Goal: Use online tool/utility: Utilize a website feature to perform a specific function

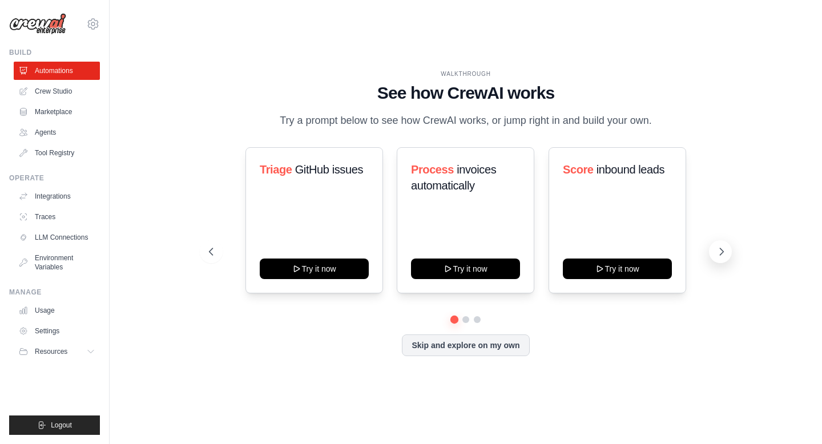
click at [718, 249] on icon at bounding box center [721, 251] width 11 height 11
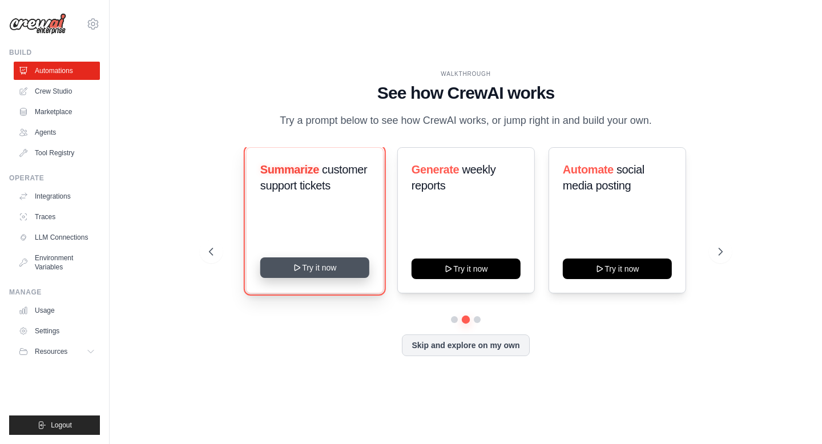
click at [278, 271] on button "Try it now" at bounding box center [314, 268] width 109 height 21
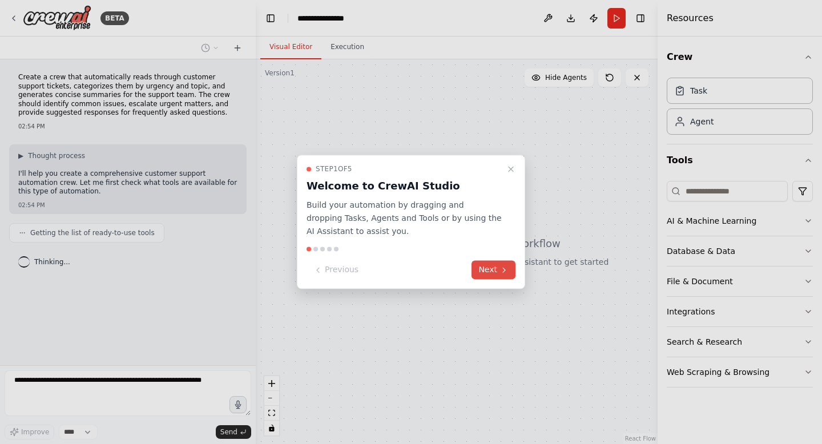
click at [487, 268] on button "Next" at bounding box center [494, 270] width 44 height 19
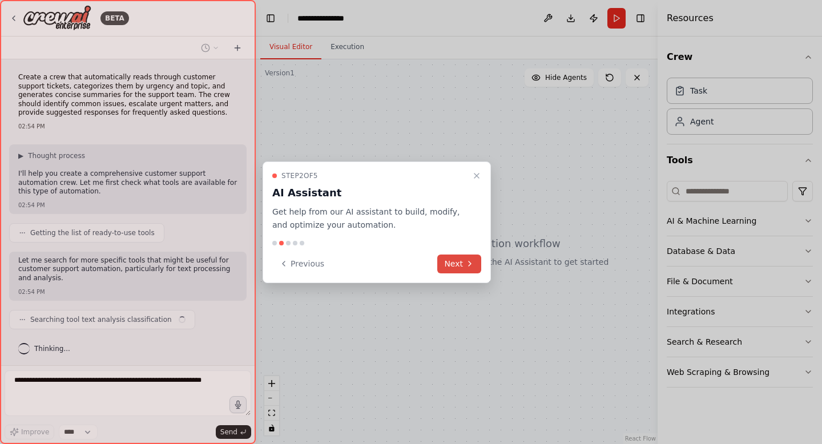
scroll to position [2, 0]
click at [455, 261] on button "Next" at bounding box center [459, 264] width 44 height 19
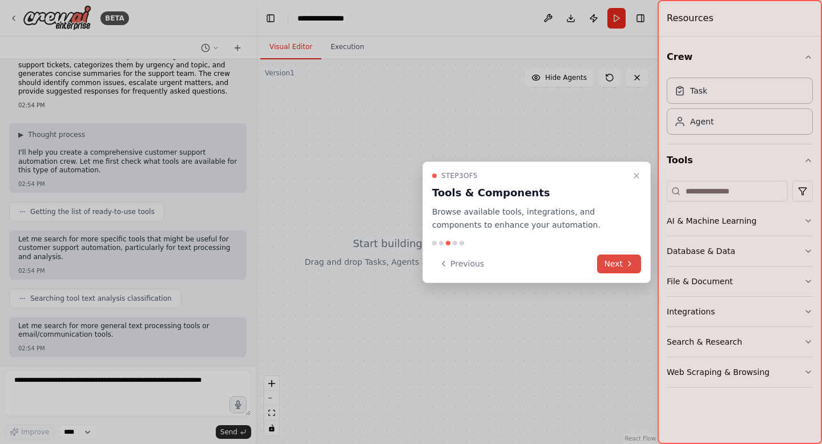
click at [610, 261] on button "Next" at bounding box center [619, 264] width 44 height 19
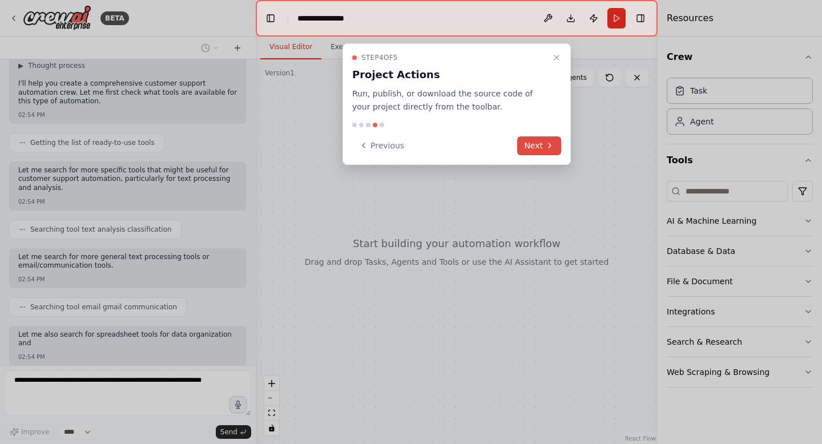
scroll to position [158, 0]
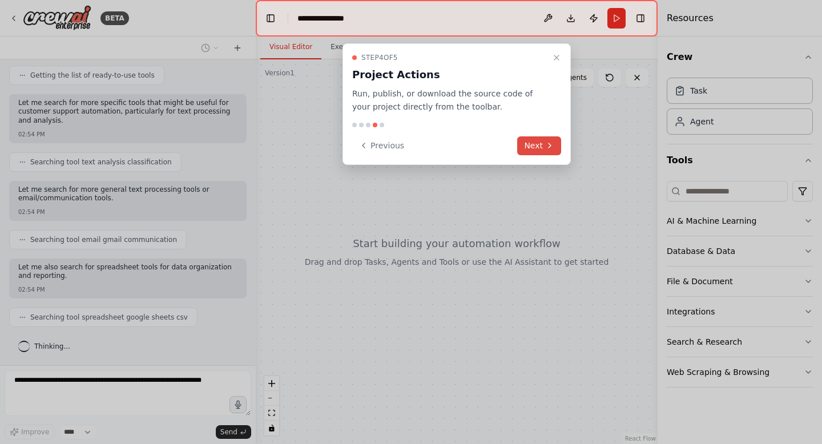
click at [537, 150] on button "Next" at bounding box center [539, 145] width 44 height 19
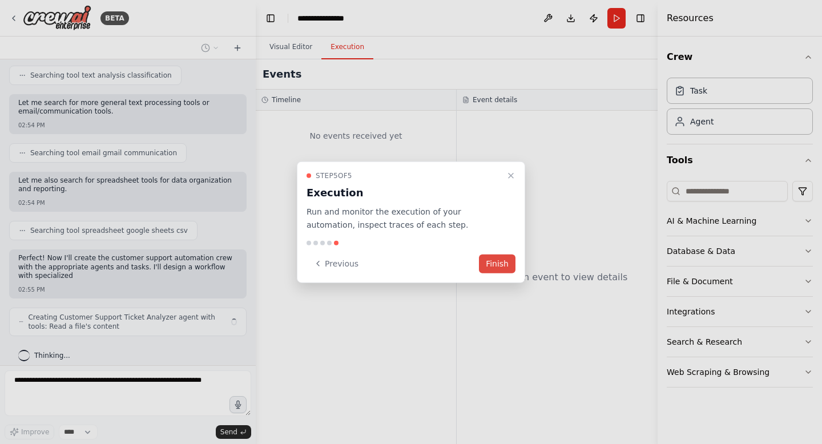
scroll to position [253, 0]
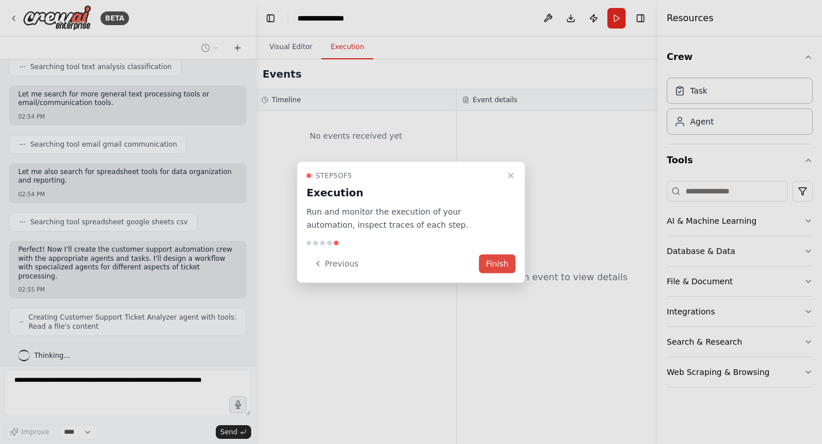
click at [491, 266] on button "Finish" at bounding box center [497, 263] width 37 height 19
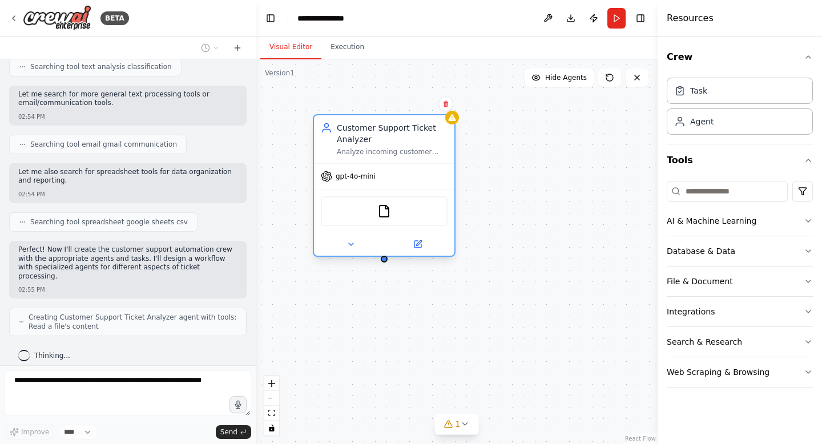
click at [378, 176] on div "gpt-4o-mini" at bounding box center [384, 176] width 140 height 25
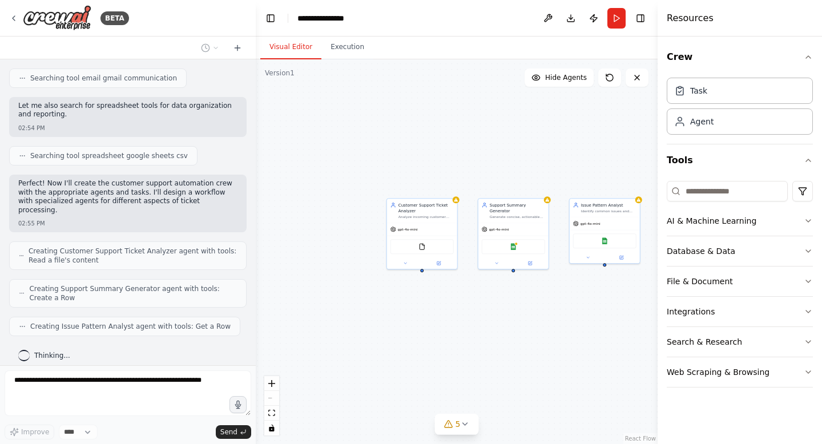
scroll to position [357, 0]
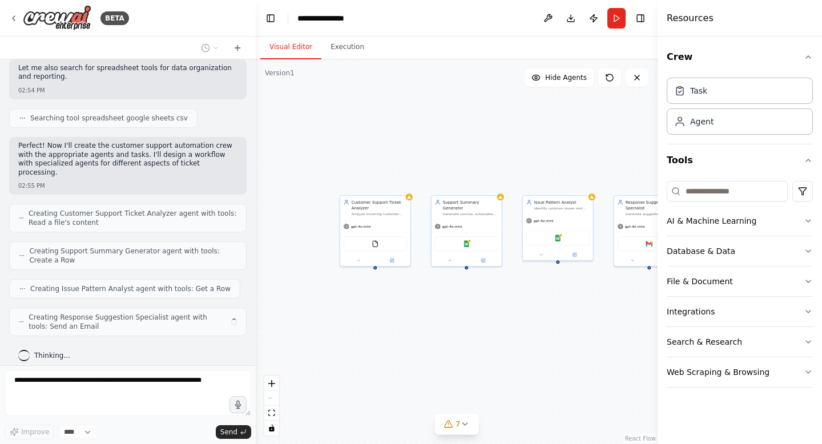
drag, startPoint x: 545, startPoint y: 313, endPoint x: 486, endPoint y: 310, distance: 59.5
click at [486, 310] on div "Customer Support Ticket Analyzer Analyze incoming customer support tickets from…" at bounding box center [457, 251] width 402 height 385
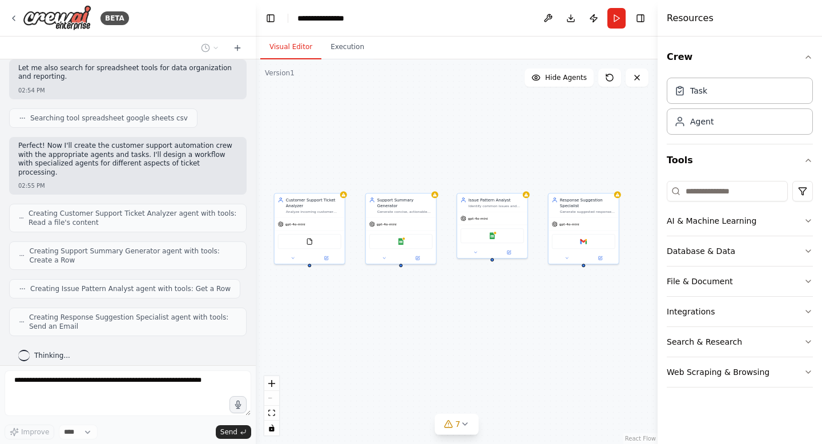
drag, startPoint x: 488, startPoint y: 313, endPoint x: 423, endPoint y: 311, distance: 65.7
click at [423, 311] on div "Customer Support Ticket Analyzer Analyze incoming customer support tickets from…" at bounding box center [457, 251] width 402 height 385
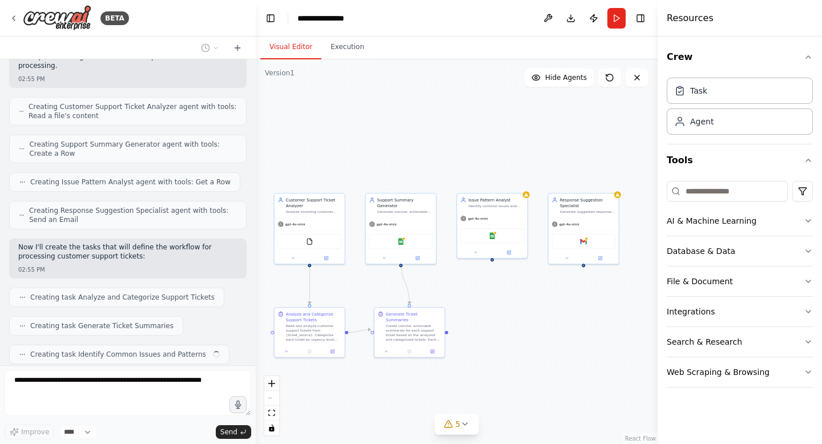
scroll to position [492, 0]
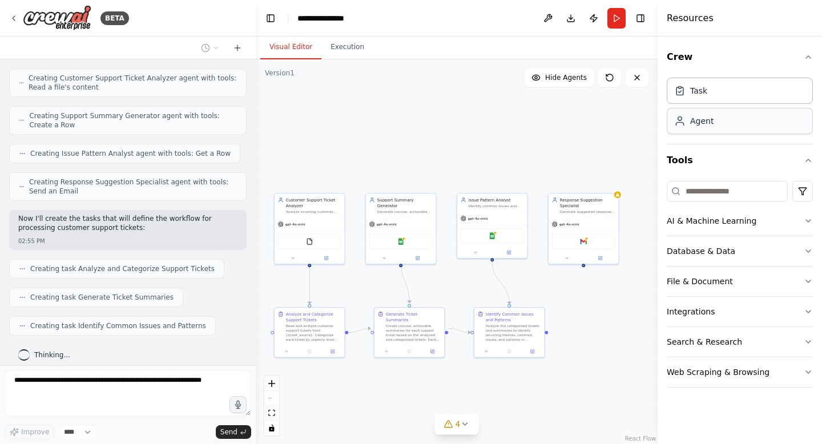
click at [702, 130] on div "Agent" at bounding box center [740, 121] width 146 height 26
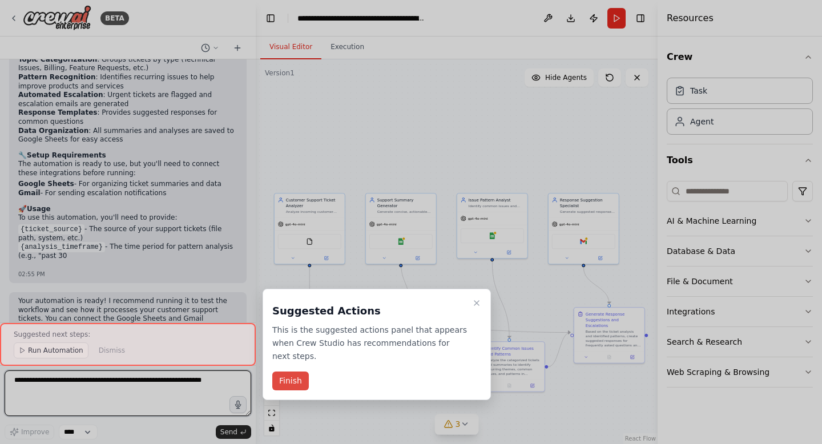
scroll to position [1207, 0]
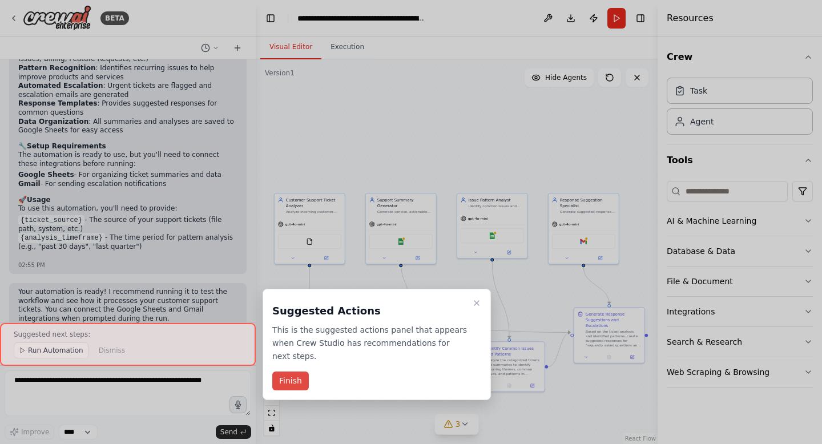
click at [292, 380] on button "Finish" at bounding box center [290, 381] width 37 height 19
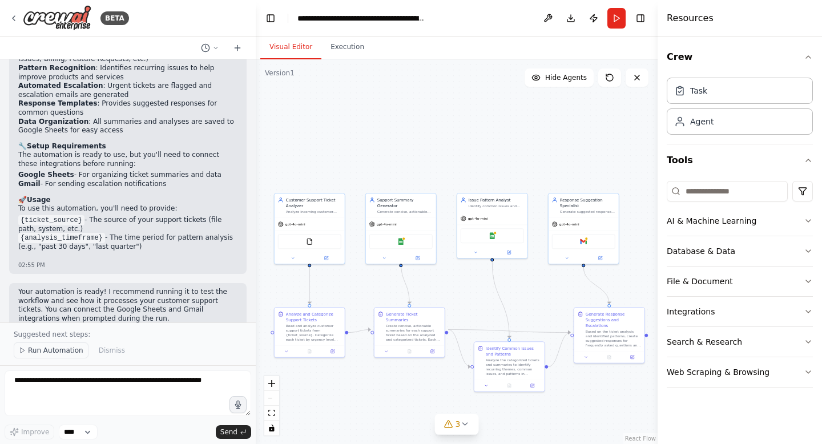
click at [70, 351] on span "Run Automation" at bounding box center [55, 350] width 55 height 9
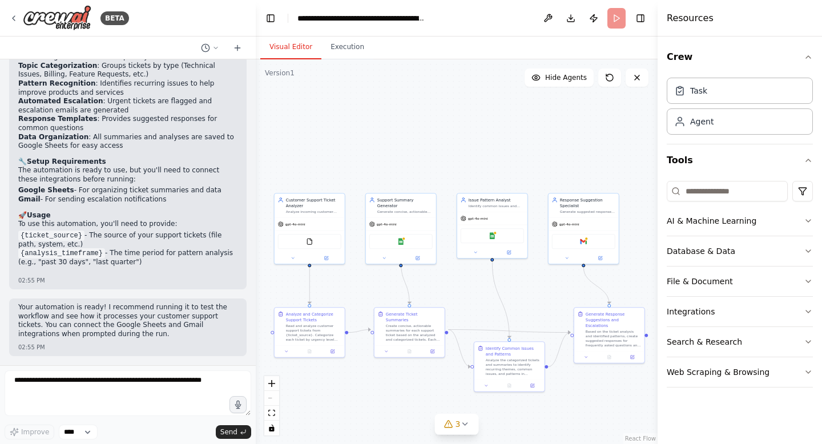
scroll to position [1164, 0]
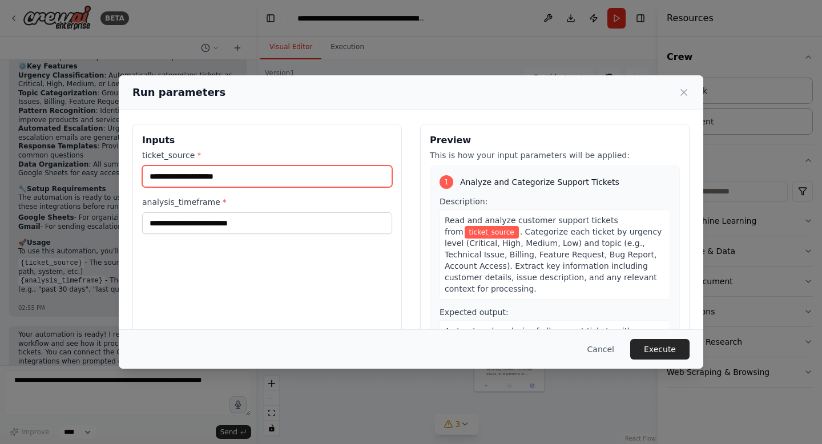
click at [218, 177] on input "ticket_source *" at bounding box center [267, 177] width 250 height 22
click at [233, 177] on input "ticket_source *" at bounding box center [267, 177] width 250 height 22
click at [211, 178] on input "ticket_source *" at bounding box center [267, 177] width 250 height 22
click at [222, 246] on div "Inputs ticket_source * analysis_timeframe *" at bounding box center [267, 259] width 270 height 271
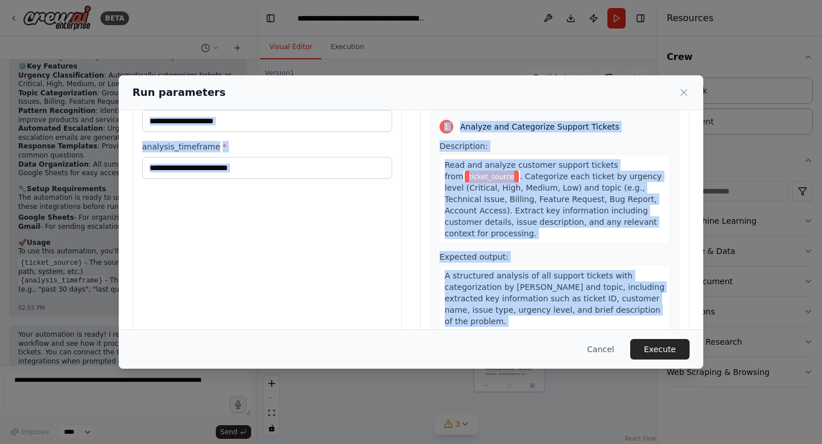
scroll to position [0, 0]
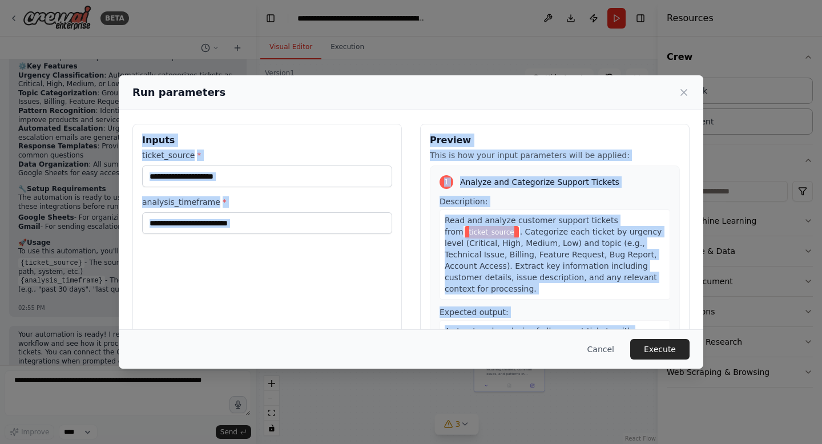
drag, startPoint x: 495, startPoint y: 286, endPoint x: 457, endPoint y: 107, distance: 182.7
click at [457, 107] on div "Run parameters Inputs ticket_source * analysis_timeframe * Preview This is how …" at bounding box center [411, 221] width 585 height 293
copy div "Inputs ticket_source * analysis_timeframe * Preview This is how your input para…"
